Goal: Check status: Check status

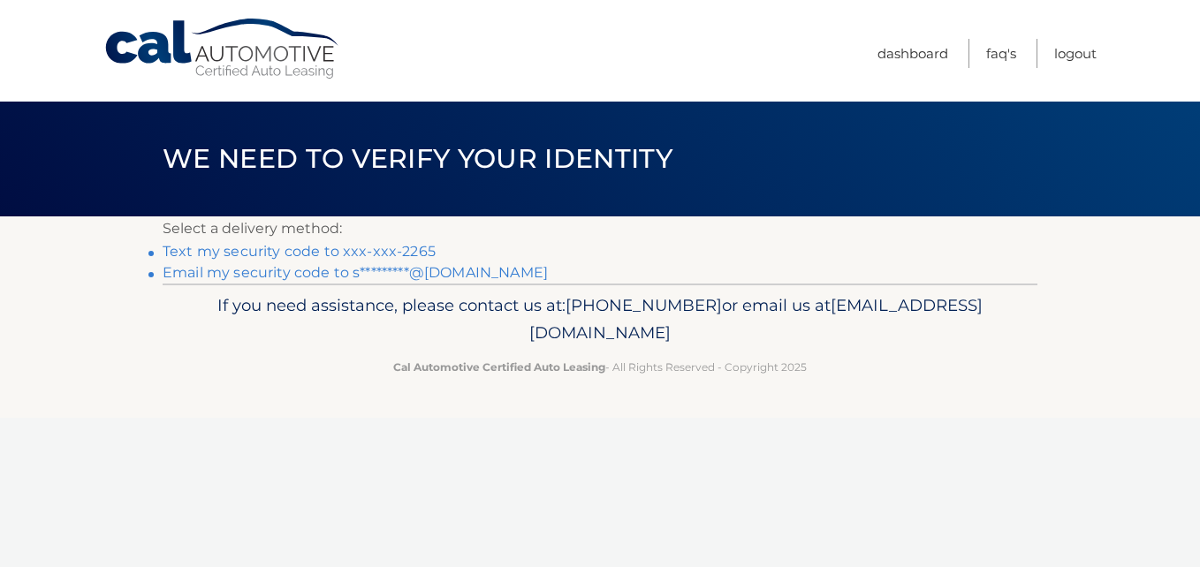
click at [367, 249] on link "Text my security code to xxx-xxx-2265" at bounding box center [299, 251] width 273 height 17
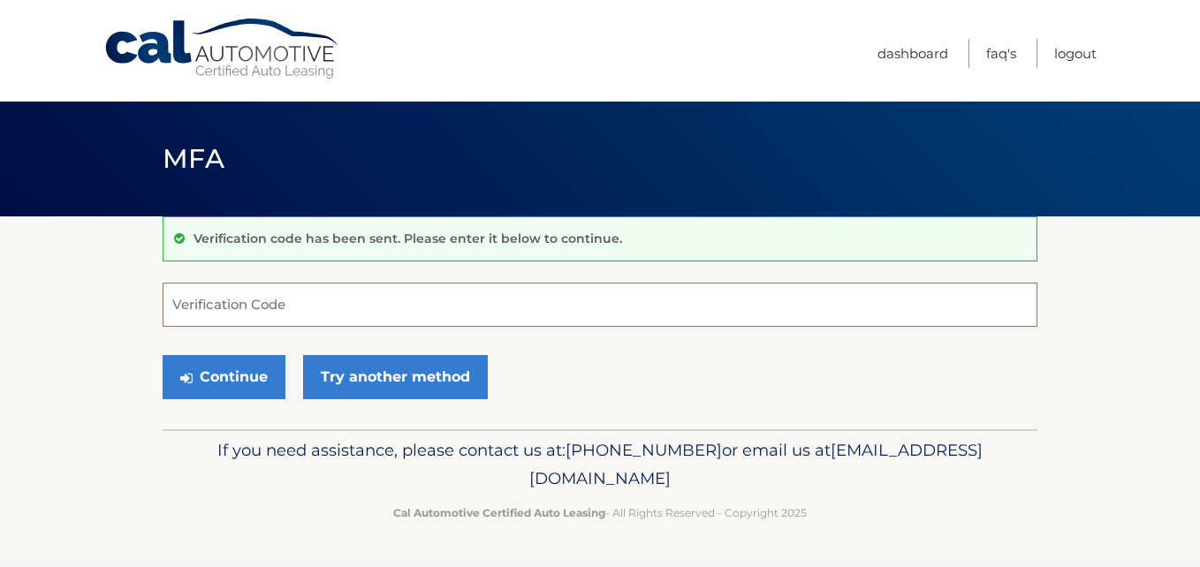
click at [445, 296] on input "Verification Code" at bounding box center [600, 305] width 875 height 44
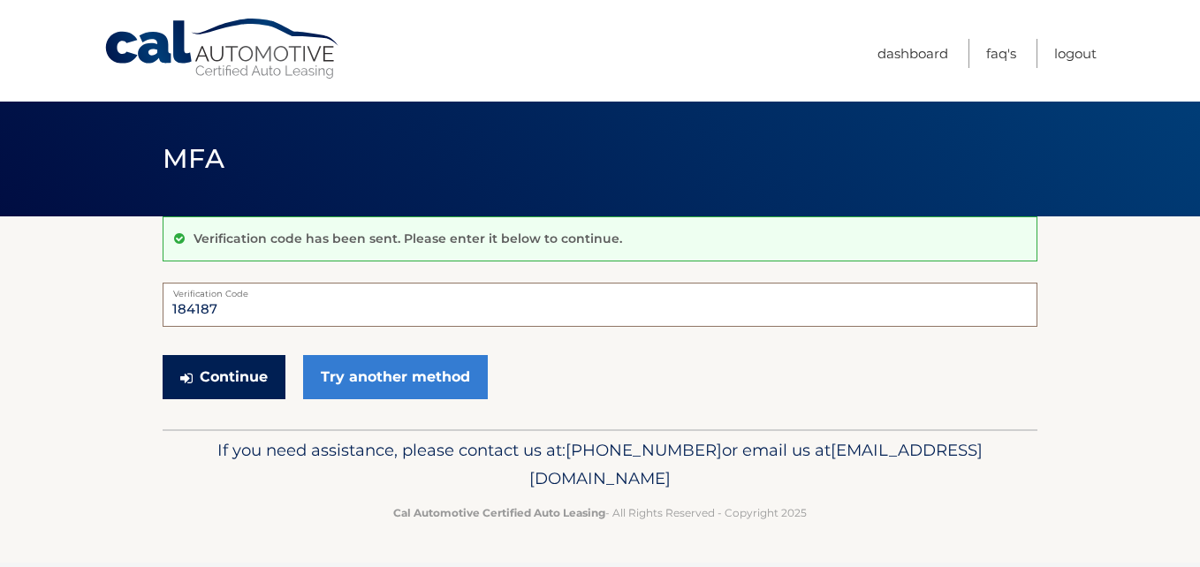
type input "184187"
click at [244, 398] on button "Continue" at bounding box center [224, 377] width 123 height 44
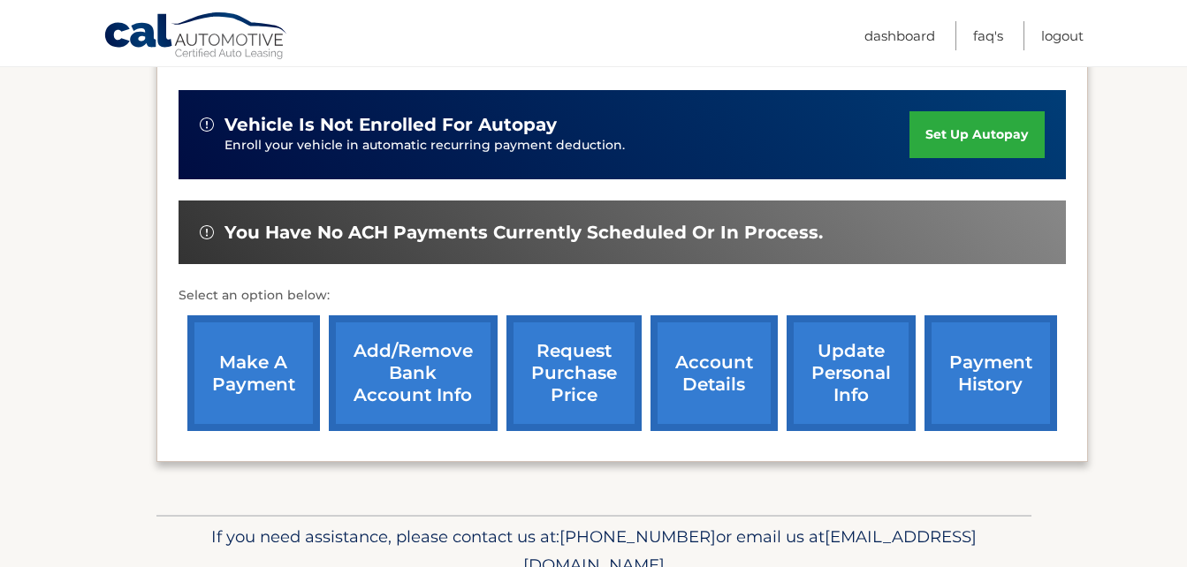
scroll to position [442, 0]
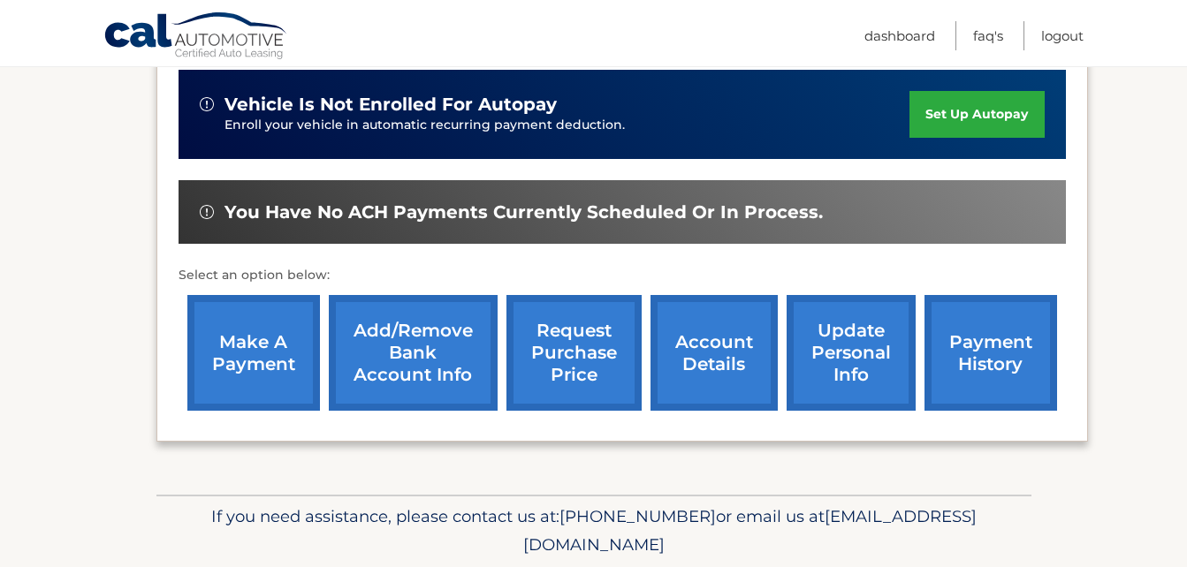
click at [1011, 350] on link "payment history" at bounding box center [991, 353] width 133 height 116
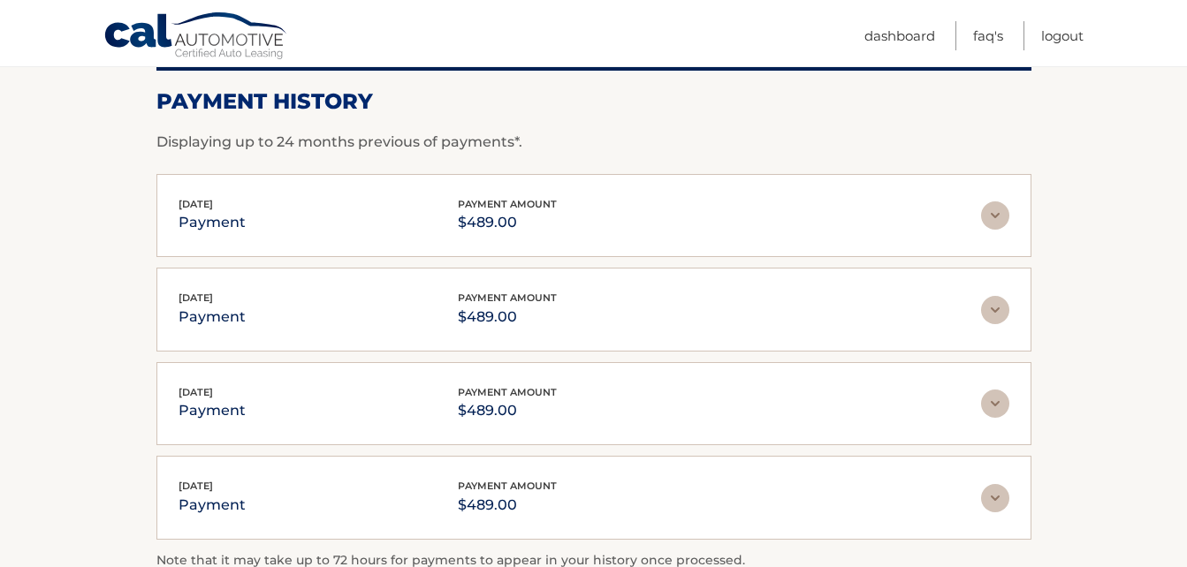
scroll to position [265, 0]
